Goal: Navigation & Orientation: Find specific page/section

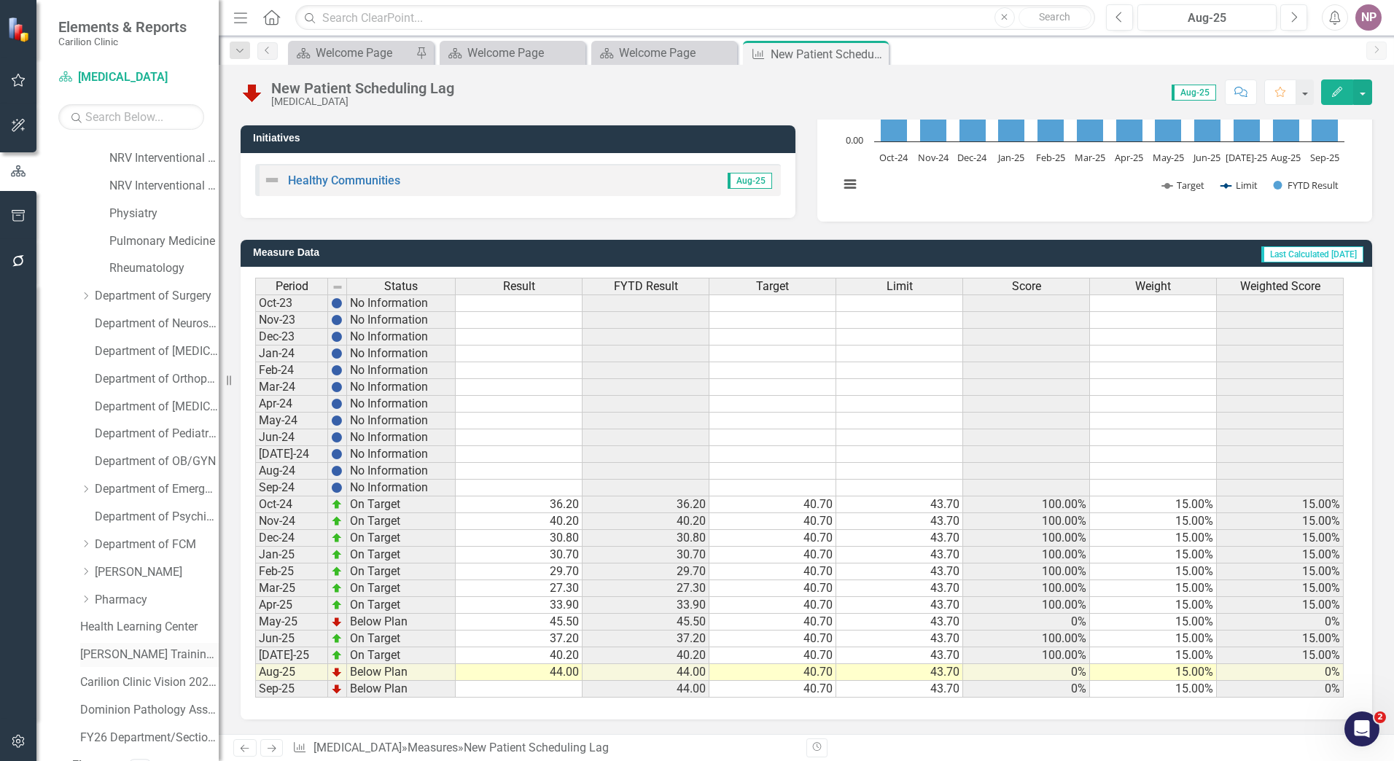
scroll to position [566, 0]
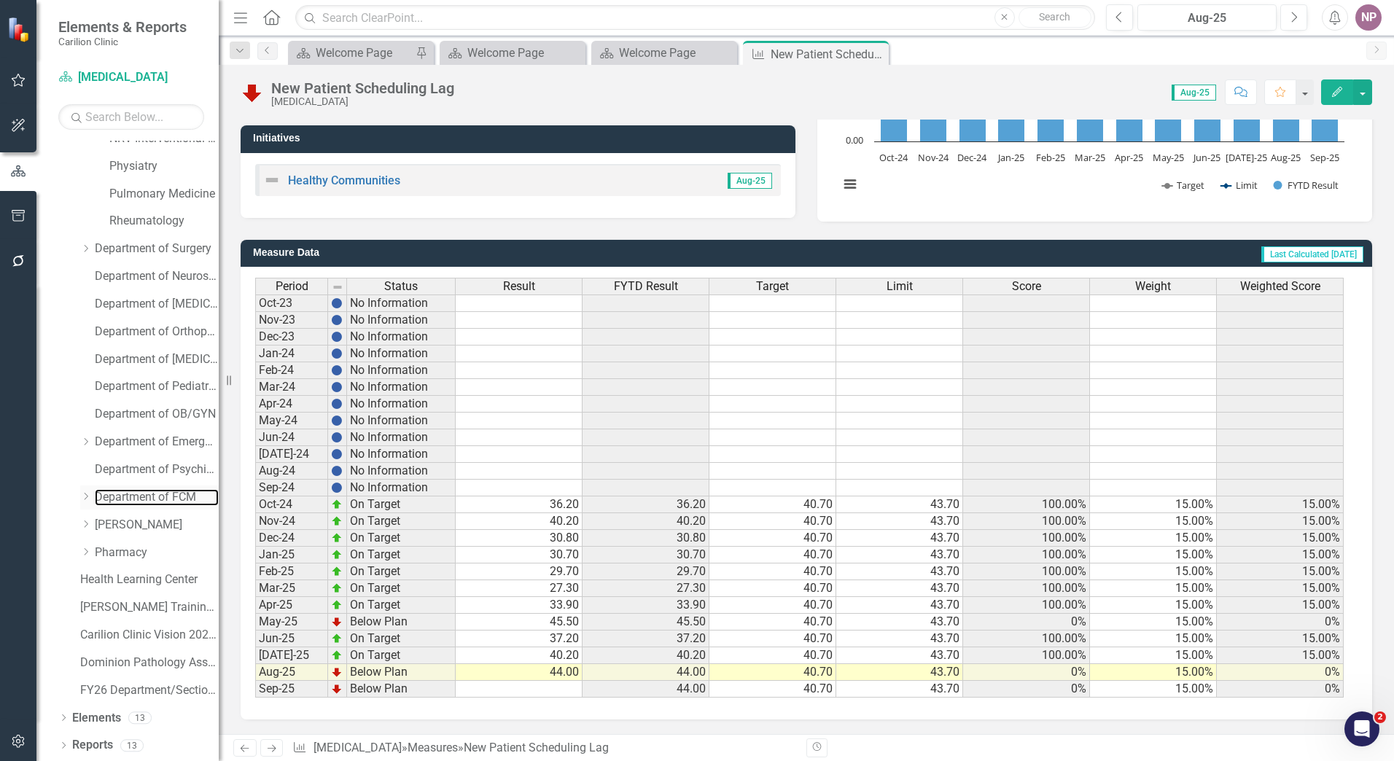
drag, startPoint x: 139, startPoint y: 499, endPoint x: 81, endPoint y: 493, distance: 58.5
click at [139, 499] on link "Department of FCM" at bounding box center [157, 497] width 124 height 17
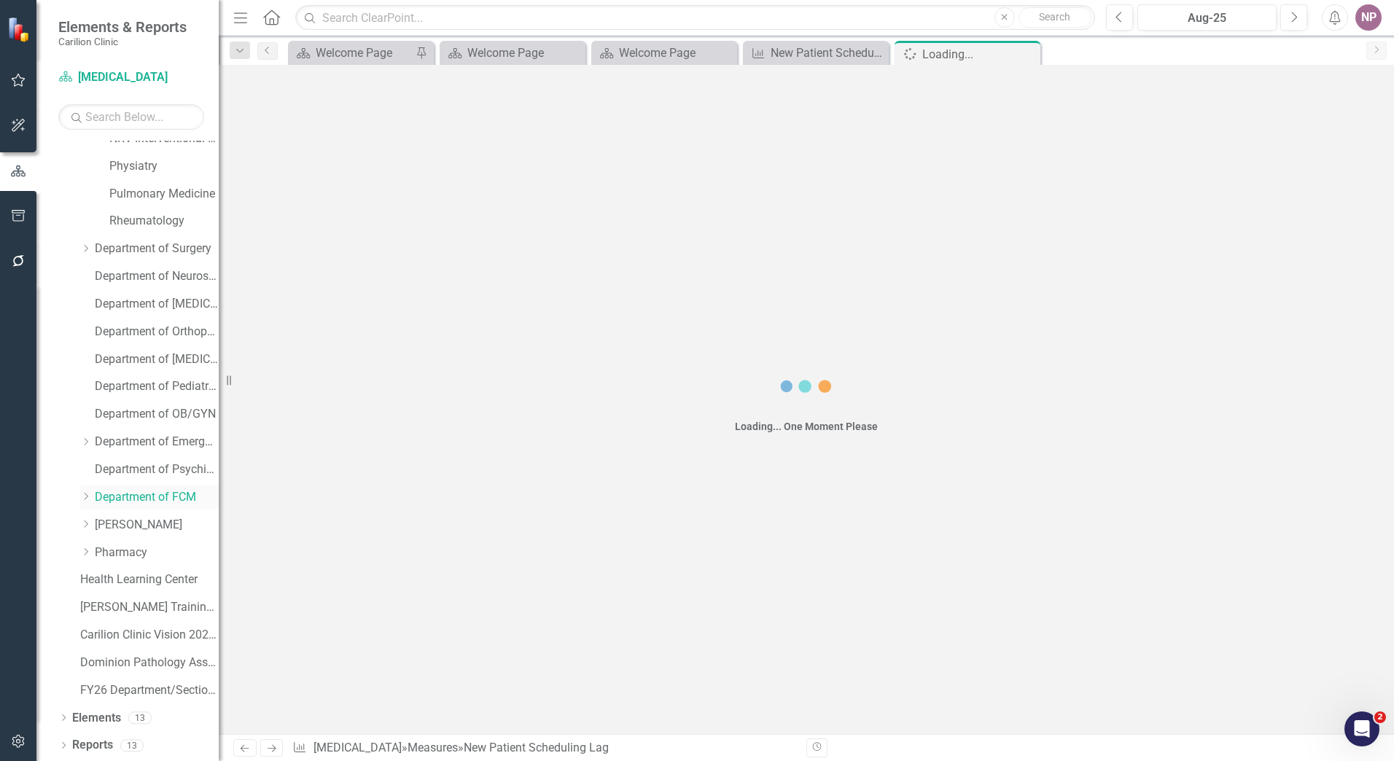
click at [81, 493] on icon "Dropdown" at bounding box center [85, 496] width 11 height 9
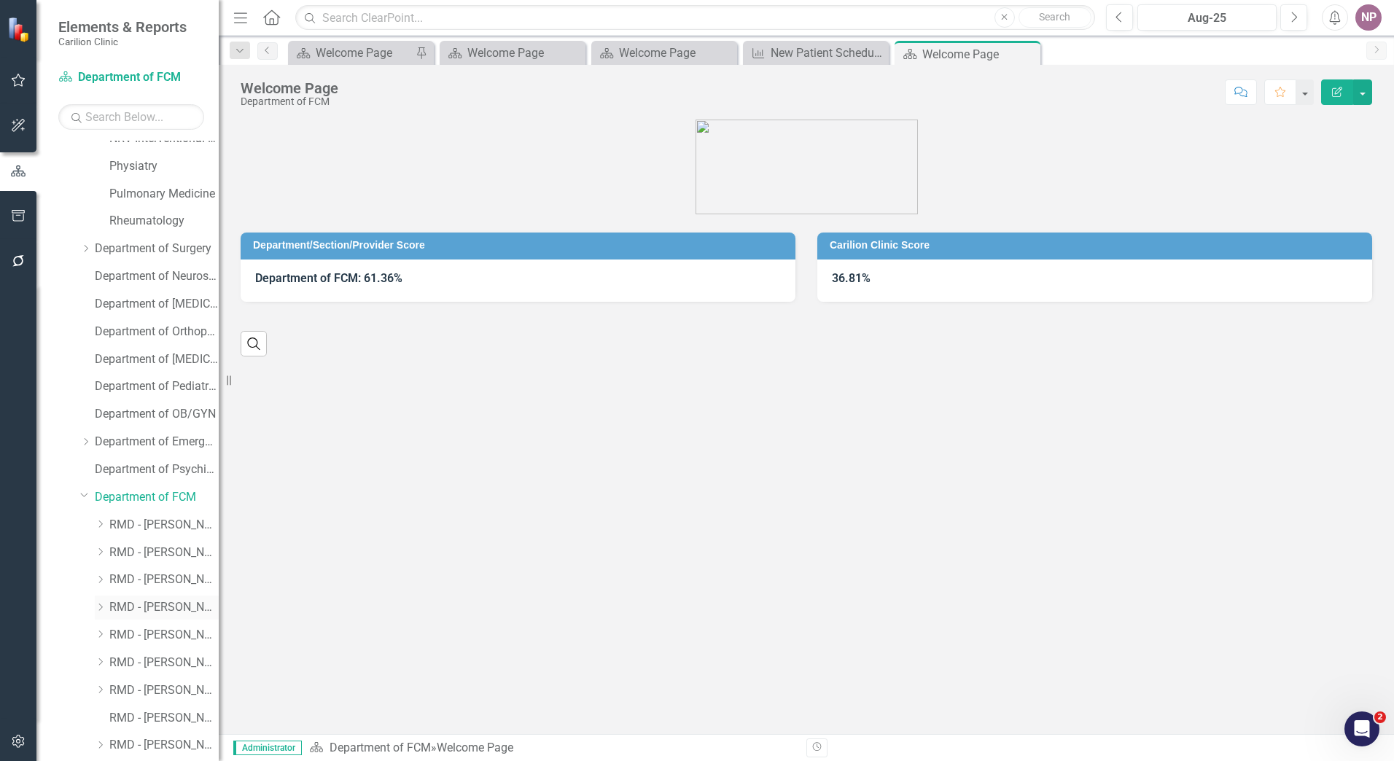
scroll to position [924, 0]
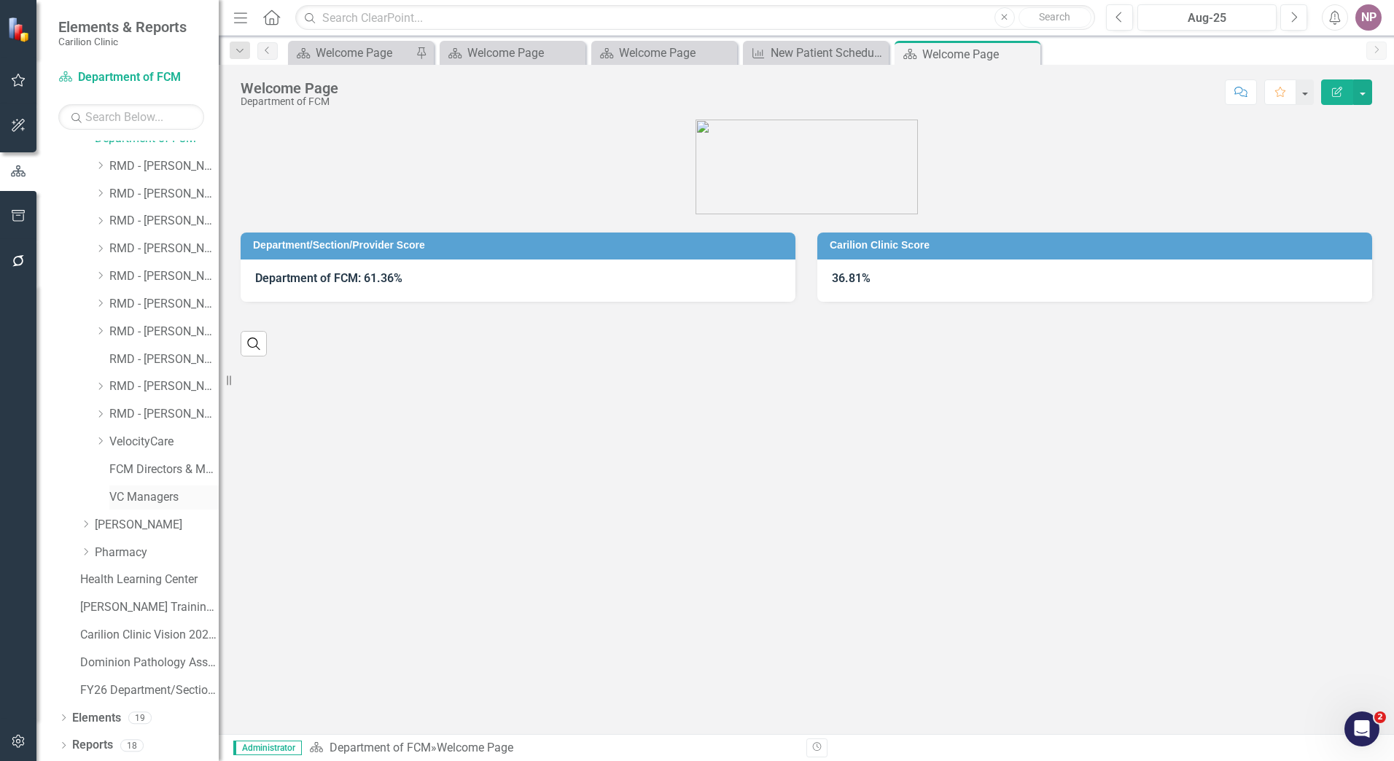
click at [173, 493] on link "VC Managers" at bounding box center [163, 497] width 109 height 17
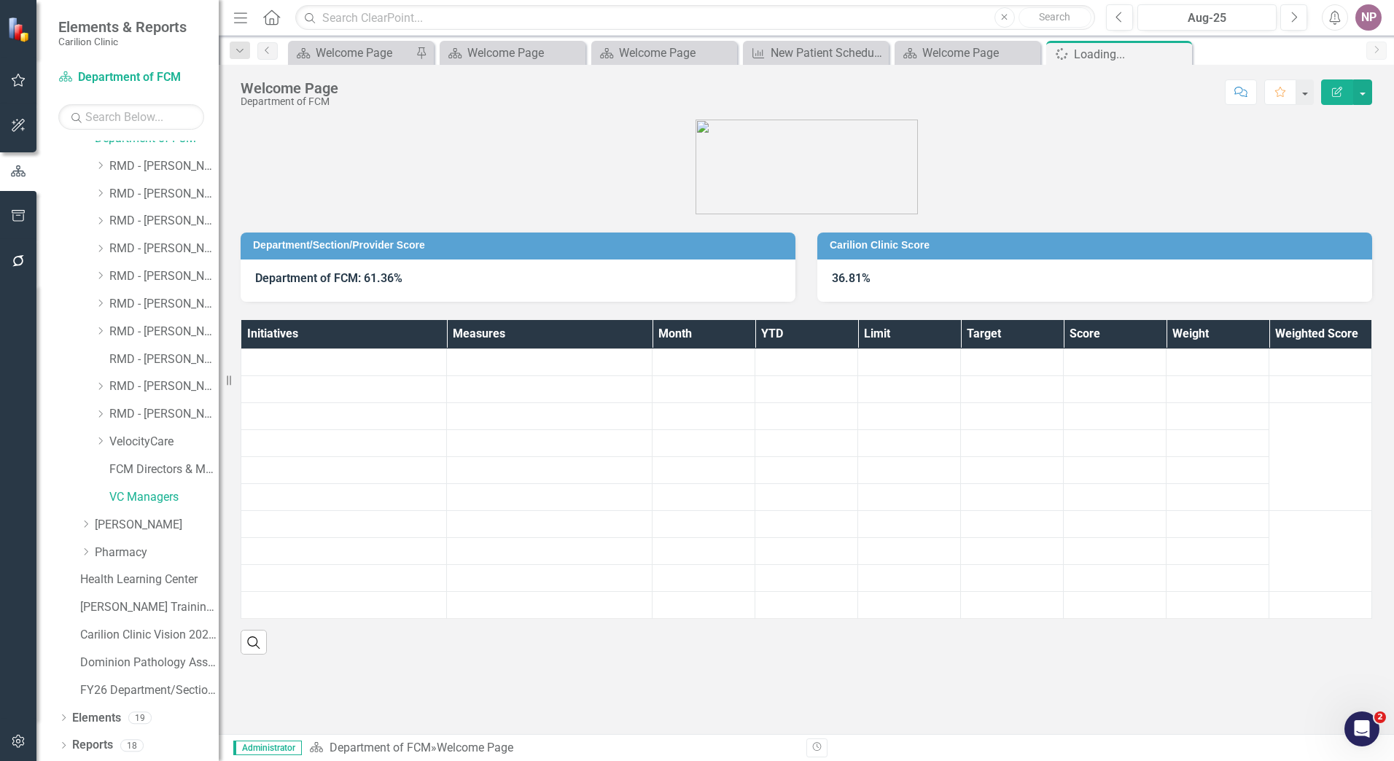
click at [154, 429] on div "Dropdown RMD - [PERSON_NAME]" at bounding box center [142, 416] width 153 height 28
click at [149, 434] on link "VelocityCare" at bounding box center [163, 442] width 109 height 17
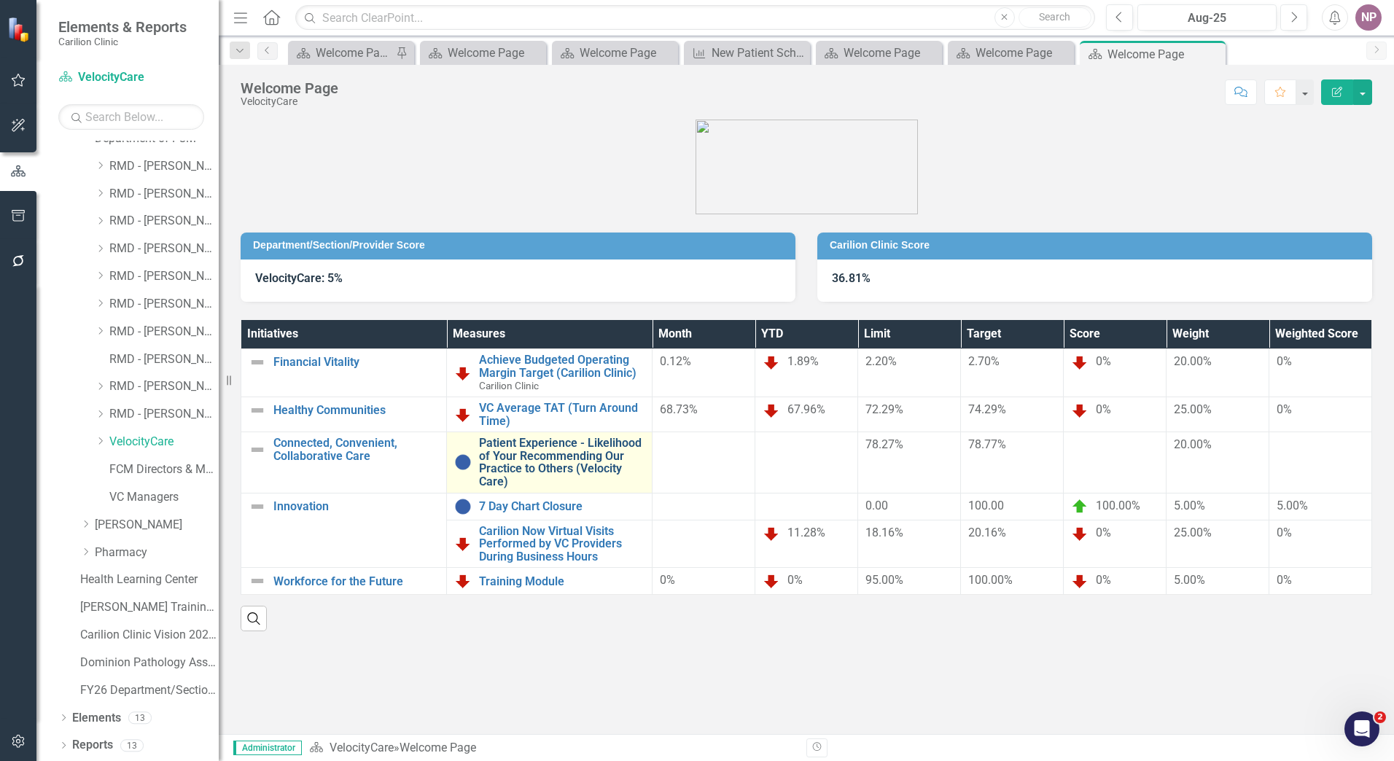
click at [588, 485] on link "Patient Experience - Likelihood of Your Recommending Our Practice to Others (Ve…" at bounding box center [561, 462] width 165 height 51
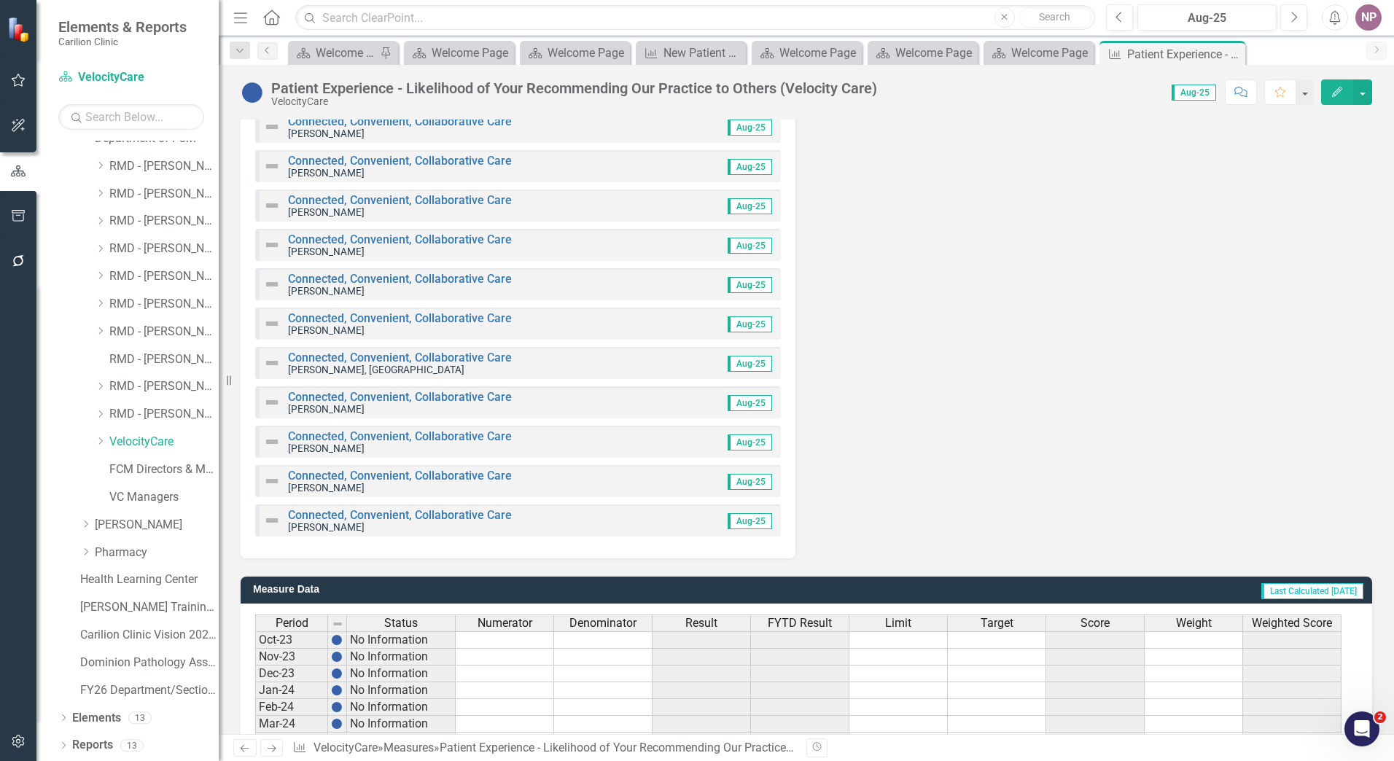
scroll to position [1868, 0]
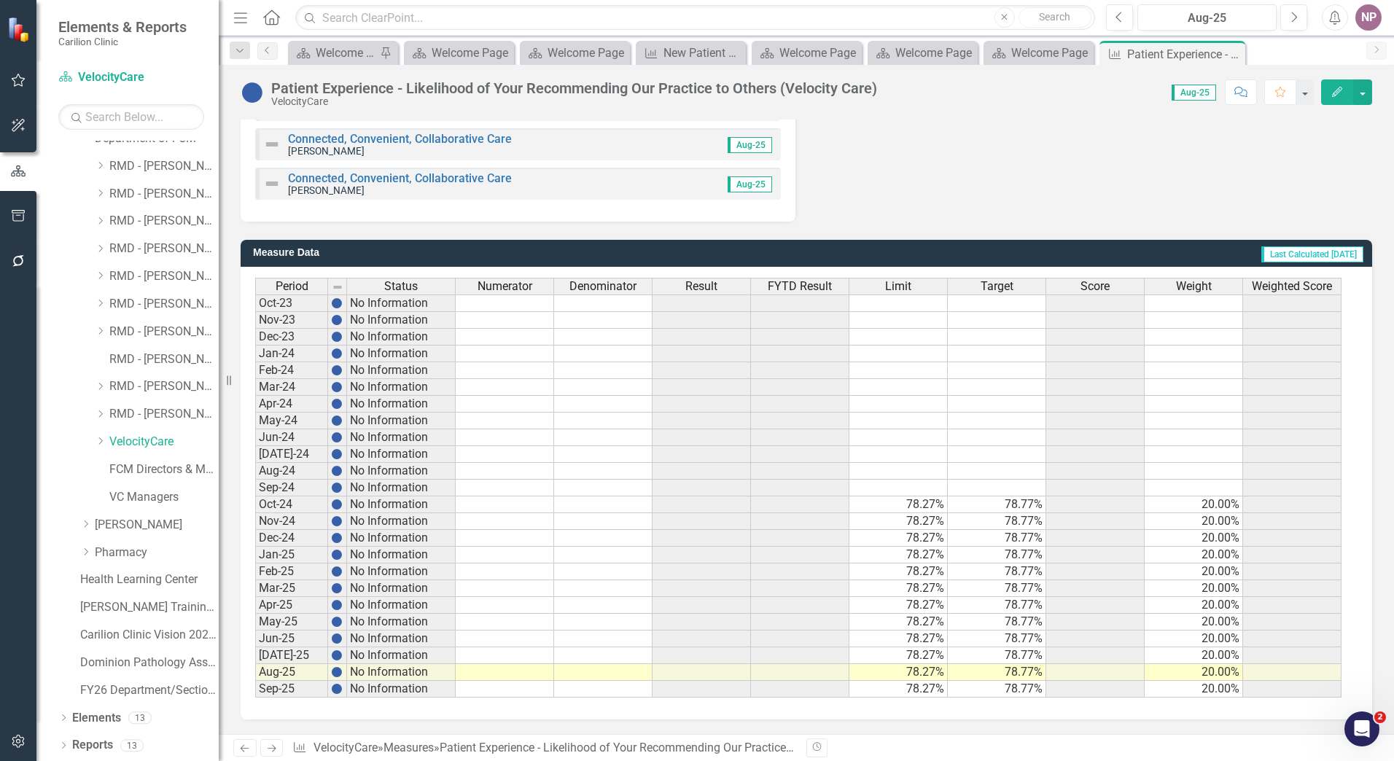
click at [17, 733] on button "button" at bounding box center [18, 742] width 33 height 31
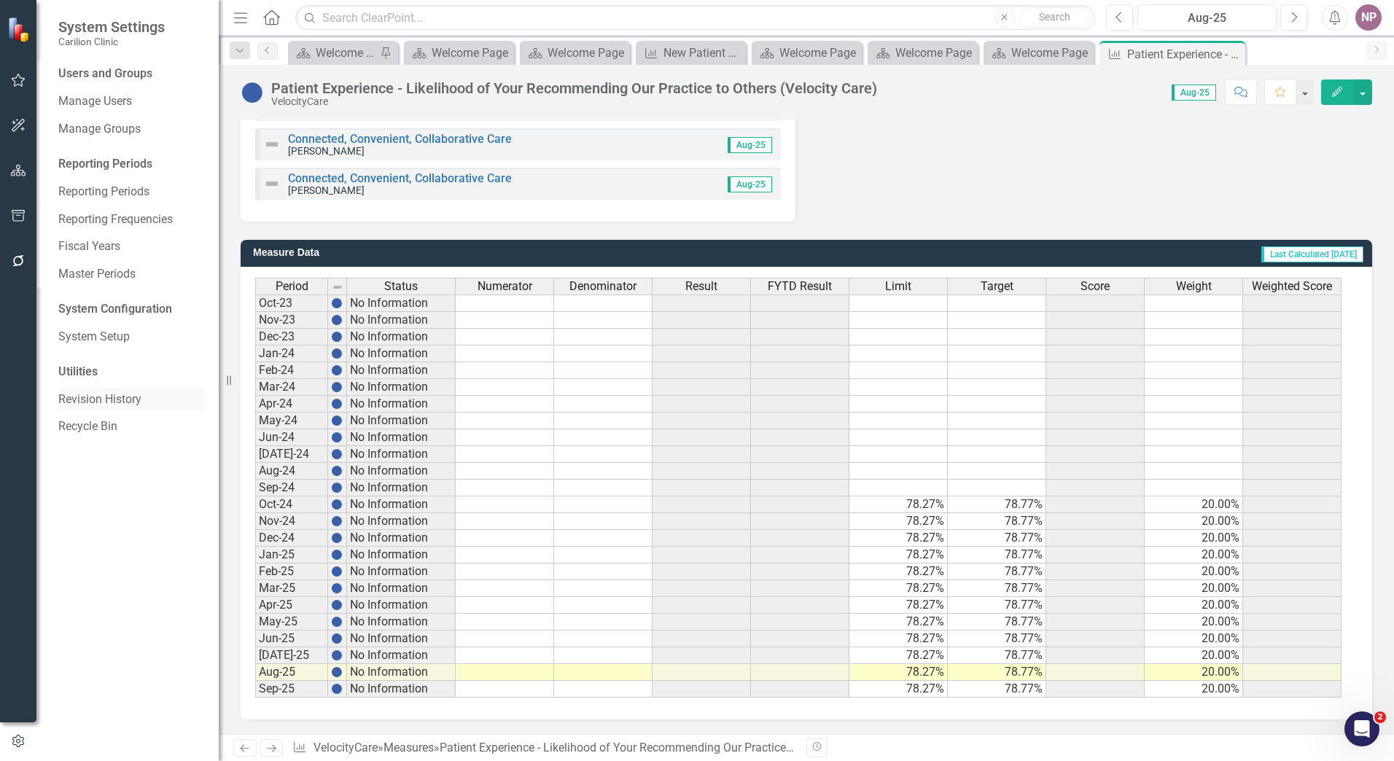
click at [120, 399] on link "Revision History" at bounding box center [131, 399] width 146 height 17
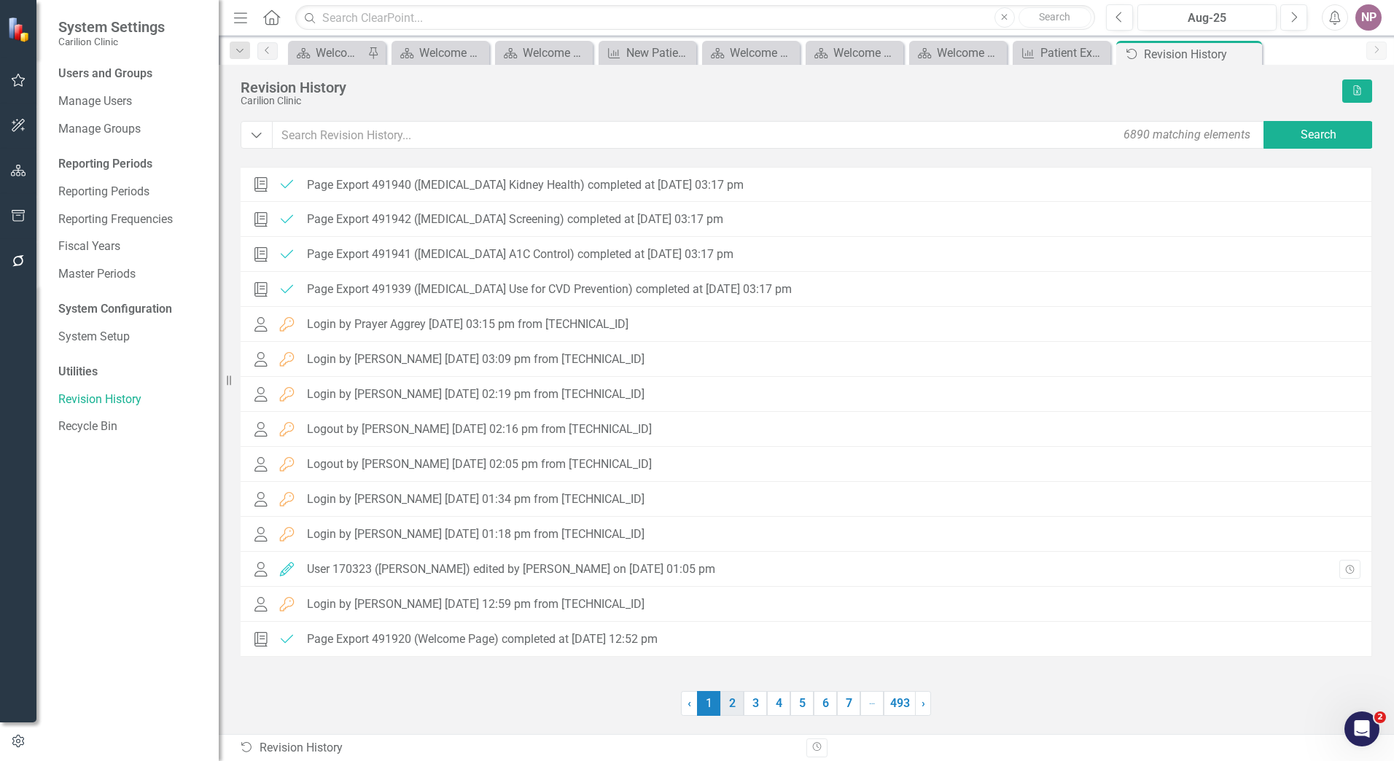
click at [725, 714] on link "2" at bounding box center [731, 703] width 23 height 25
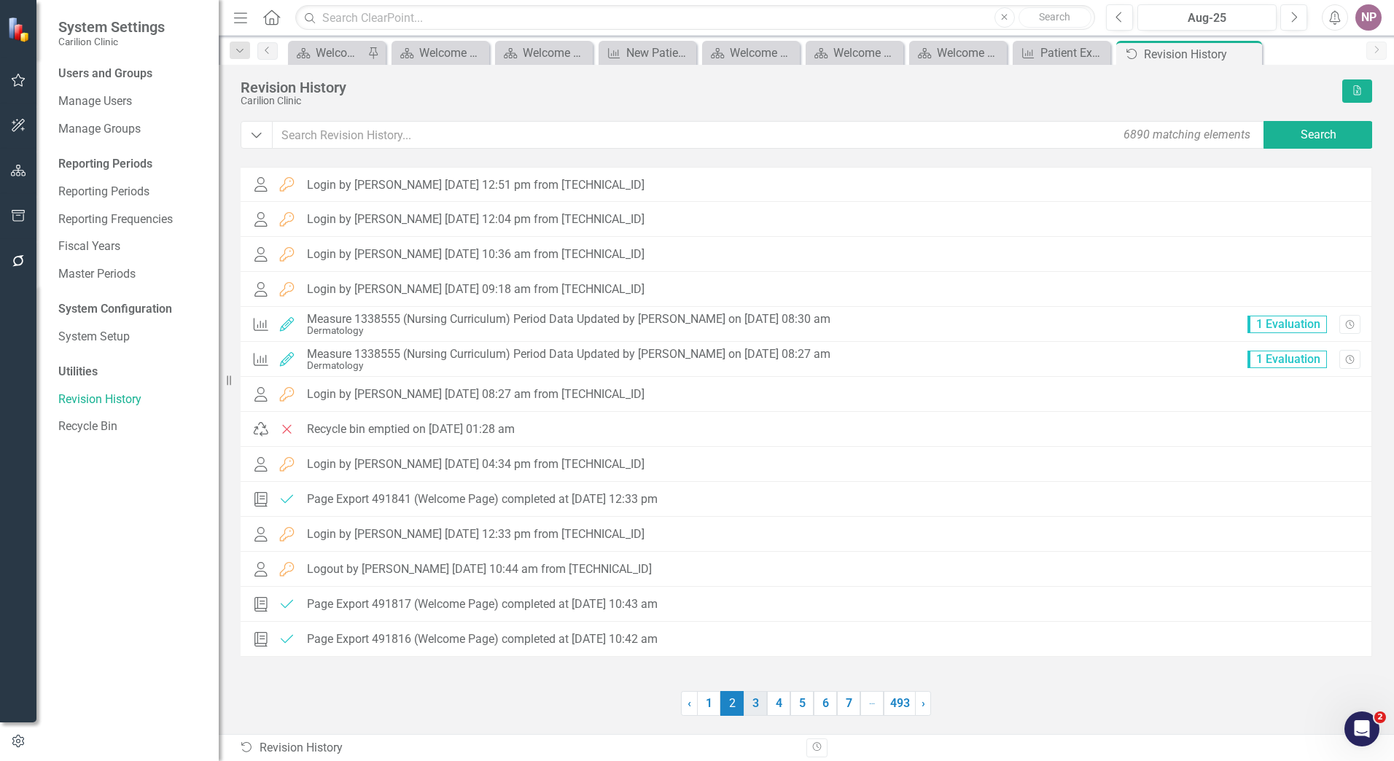
click at [755, 713] on link "3" at bounding box center [755, 703] width 23 height 25
